Goal: Transaction & Acquisition: Purchase product/service

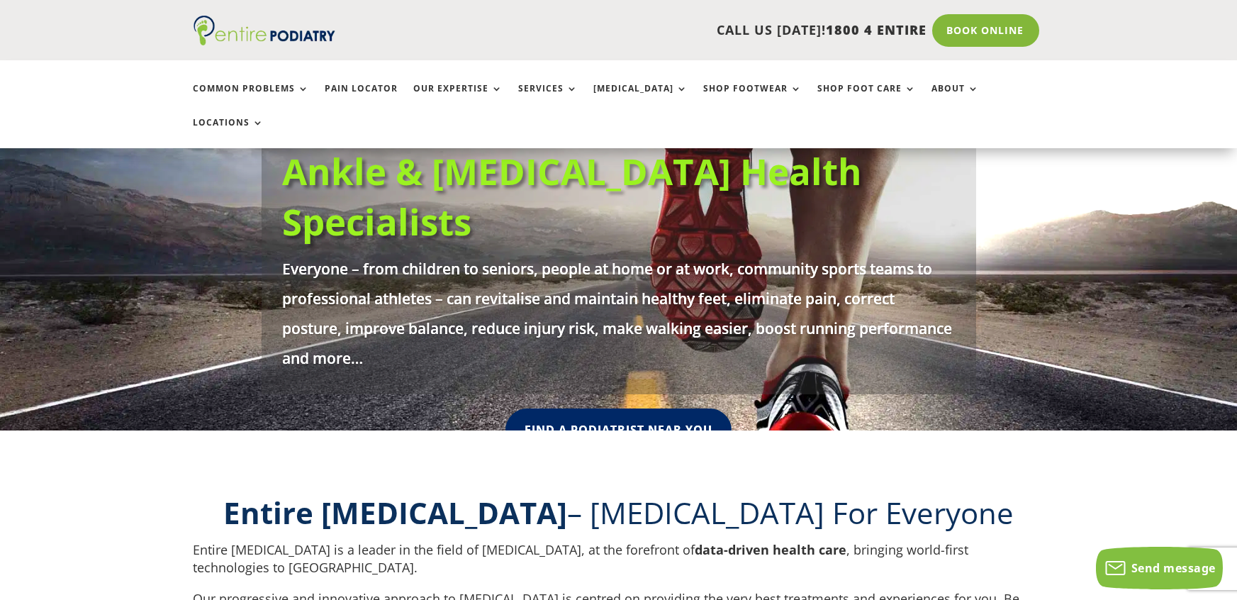
scroll to position [174, 0]
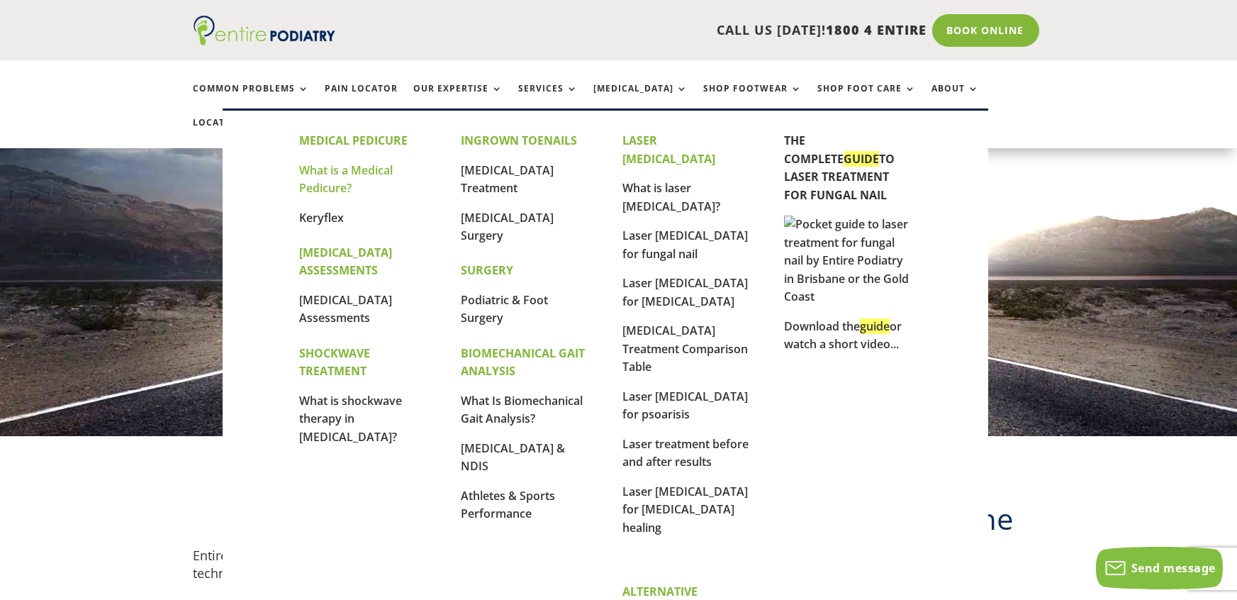
click at [368, 171] on link "What is a Medical Pedicure?" at bounding box center [346, 179] width 94 height 34
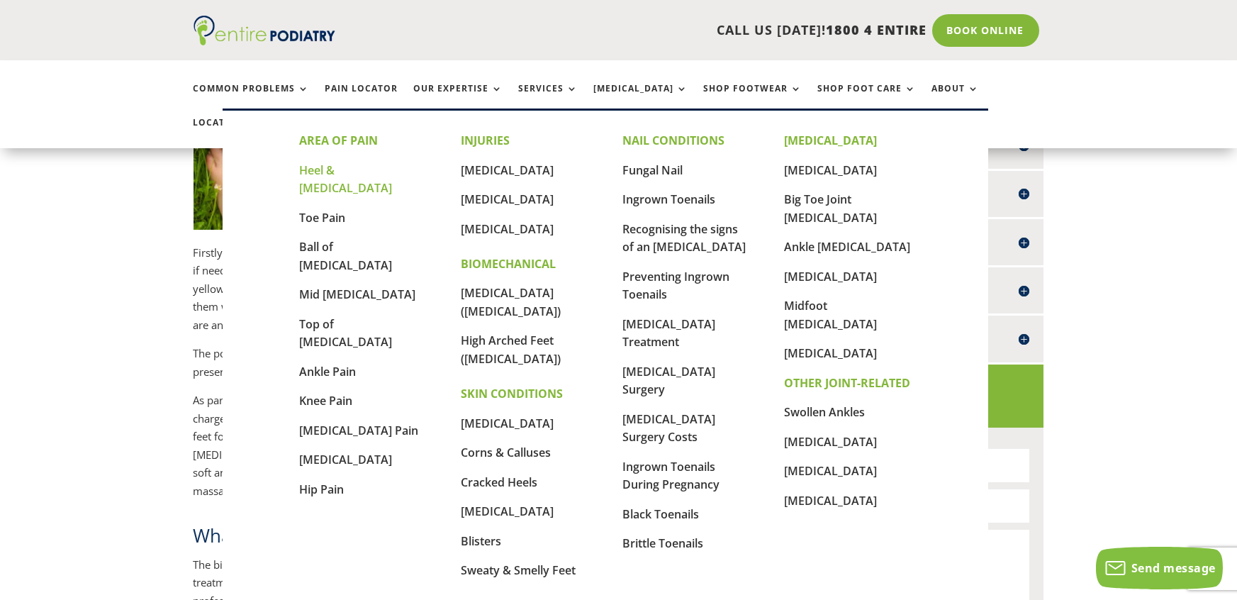
click at [332, 173] on link "Heel & [MEDICAL_DATA]" at bounding box center [345, 179] width 93 height 34
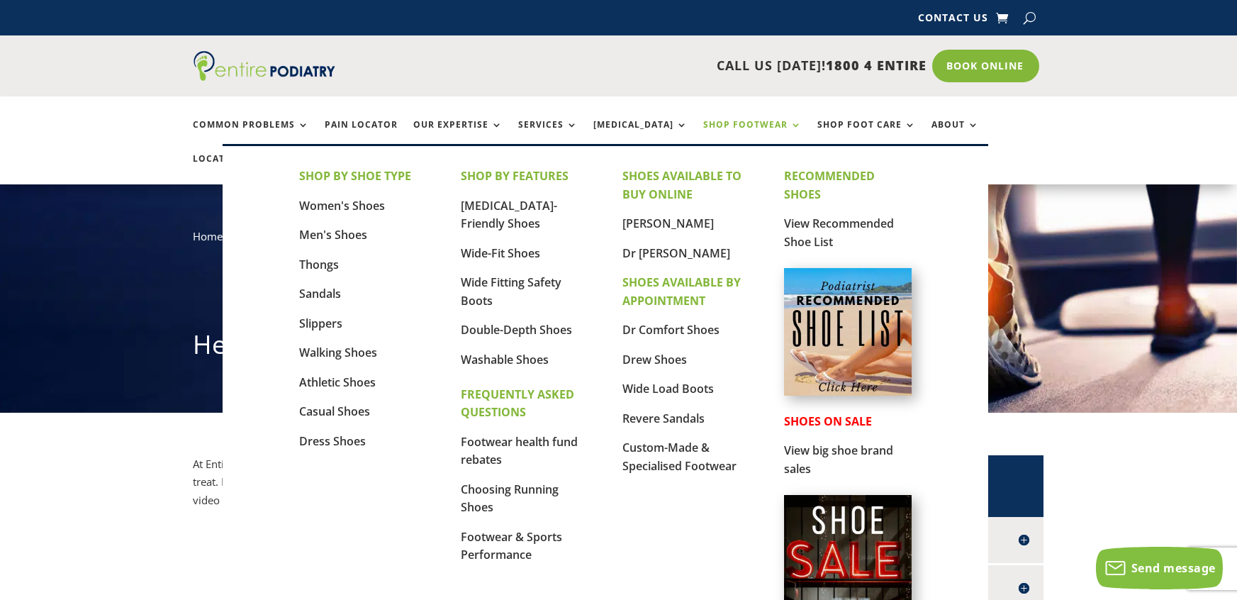
click at [704, 130] on link "Shop Footwear" at bounding box center [753, 135] width 99 height 30
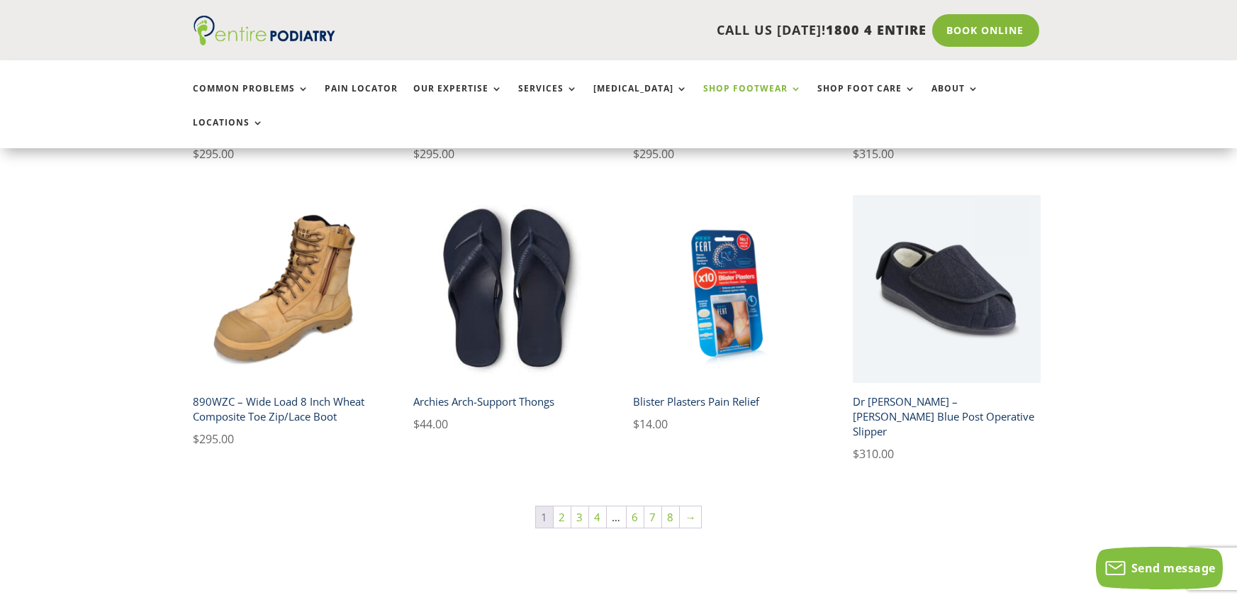
scroll to position [952, 0]
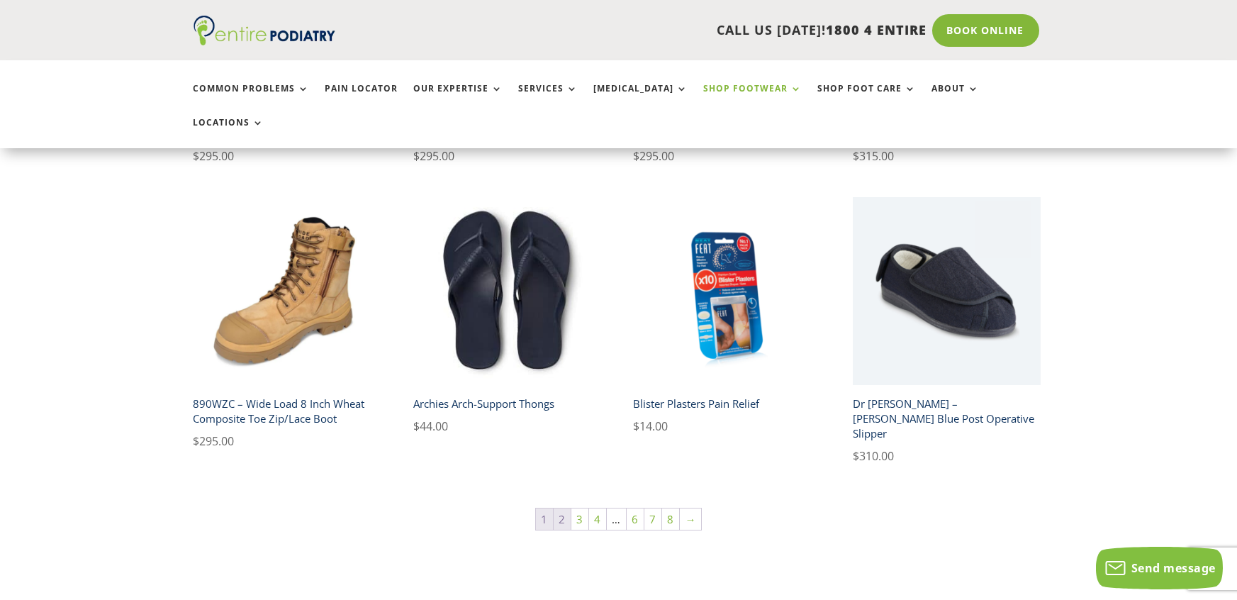
click at [564, 508] on link "2" at bounding box center [561, 518] width 17 height 21
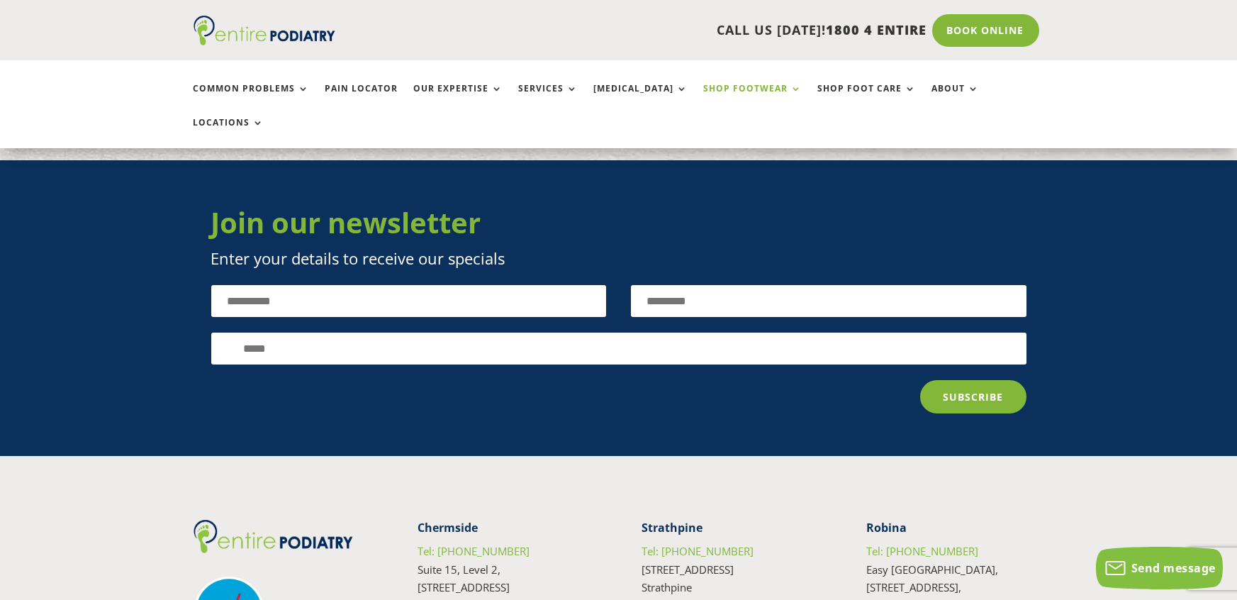
scroll to position [2129, 0]
